Goal: Transaction & Acquisition: Subscribe to service/newsletter

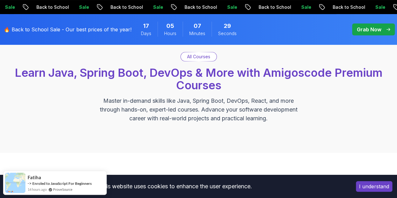
scroll to position [46, 0]
click at [385, 181] on div "I understand" at bounding box center [374, 187] width 46 height 20
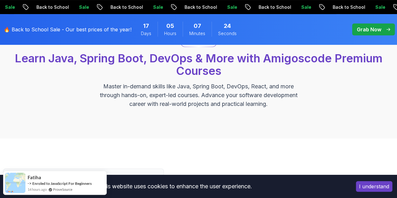
scroll to position [44, 0]
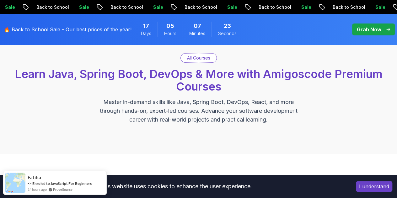
click at [202, 94] on div "All Courses Learn Java, Spring Boot, DevOps & More with Amigoscode Premium Cour…" at bounding box center [198, 88] width 391 height 71
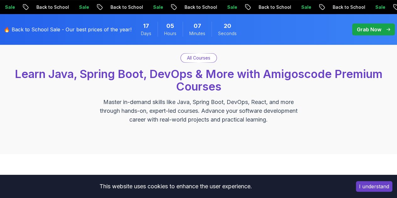
click at [195, 58] on p "All Courses" at bounding box center [198, 58] width 23 height 6
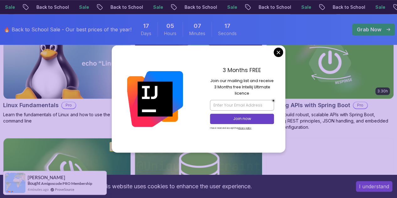
scroll to position [237, 0]
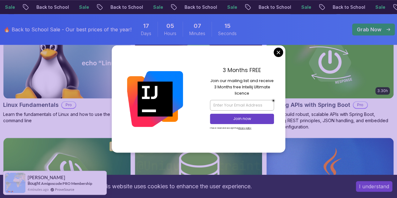
click at [283, 54] on div "3 Months FREE Join our mailing list and receive 3 Months free Intellij Ultimate…" at bounding box center [242, 99] width 87 height 107
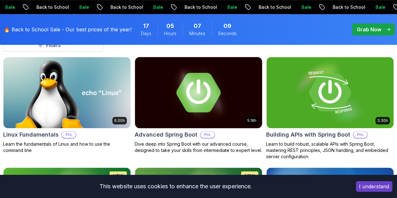
scroll to position [206, 0]
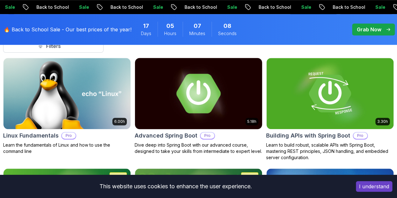
click at [265, 81] on img at bounding box center [198, 93] width 133 height 75
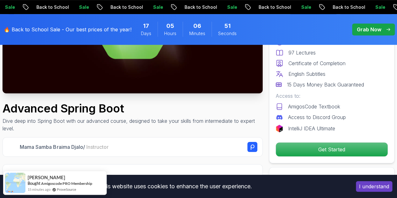
scroll to position [135, 0]
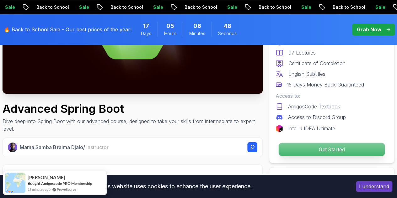
click at [328, 147] on p "Get Started" at bounding box center [332, 149] width 106 height 13
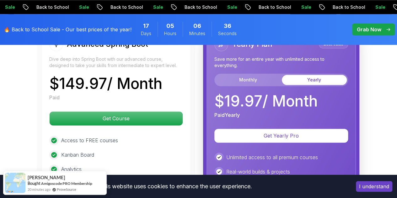
scroll to position [1533, 0]
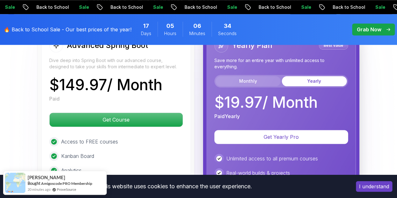
click at [259, 80] on button "Monthly" at bounding box center [248, 81] width 65 height 10
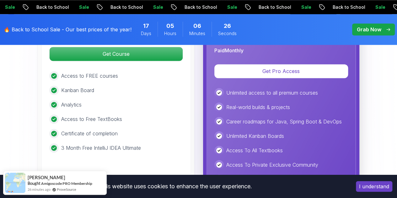
scroll to position [1598, 0]
